Goal: Information Seeking & Learning: Find specific fact

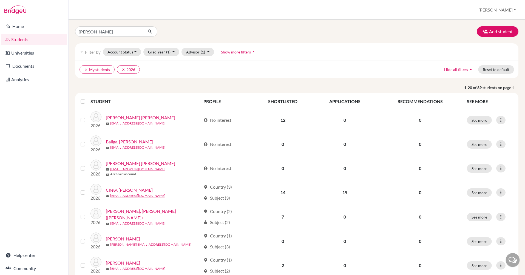
type input "[PERSON_NAME]"
click button "submit" at bounding box center [150, 31] width 15 height 10
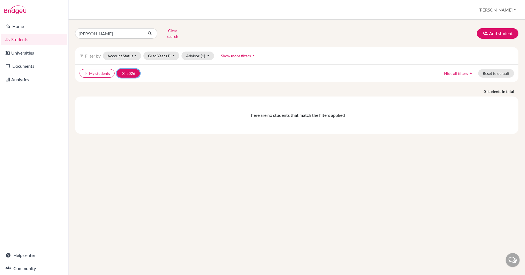
click at [122, 72] on icon "clear" at bounding box center [124, 74] width 4 height 4
drag, startPoint x: 98, startPoint y: 70, endPoint x: 95, endPoint y: 70, distance: 3.0
click at [95, 70] on button "clear My students" at bounding box center [97, 73] width 35 height 9
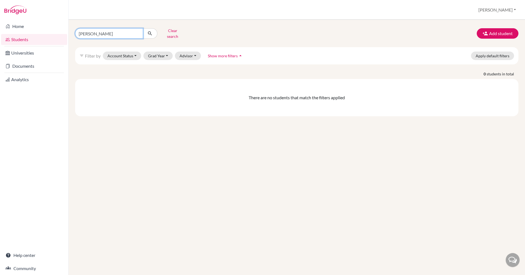
click at [106, 31] on input "[PERSON_NAME]" at bounding box center [109, 33] width 68 height 10
type input "[PERSON_NAME]"
click button "submit" at bounding box center [150, 33] width 15 height 10
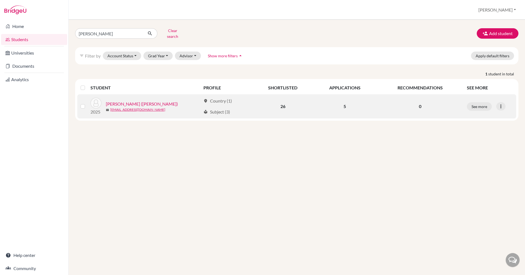
click at [149, 101] on link "[PERSON_NAME] ([PERSON_NAME])" at bounding box center [142, 104] width 72 height 7
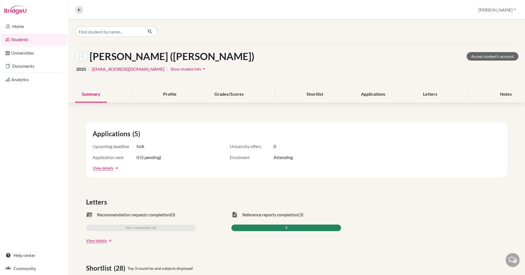
click at [171, 69] on span "Show student info" at bounding box center [186, 69] width 31 height 5
